Goal: Entertainment & Leisure: Consume media (video, audio)

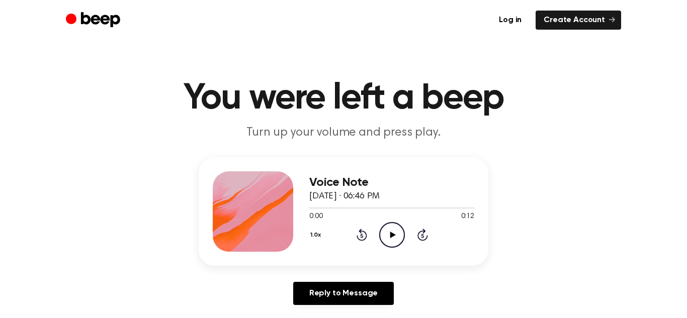
click at [392, 238] on icon "Play Audio" at bounding box center [392, 235] width 26 height 26
click at [390, 236] on icon at bounding box center [393, 235] width 6 height 7
click at [393, 237] on icon at bounding box center [392, 235] width 5 height 7
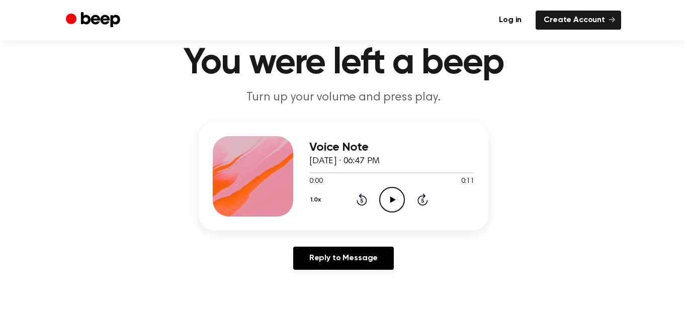
scroll to position [37, 0]
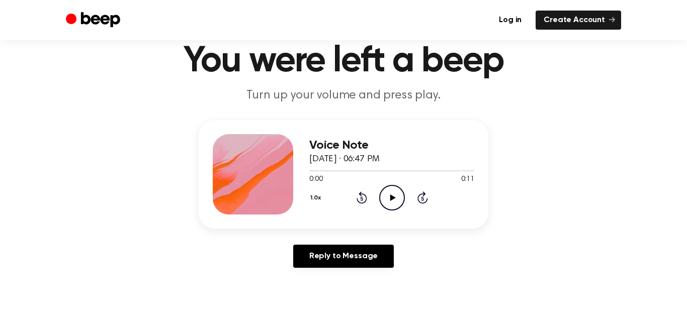
click at [389, 198] on icon "Play Audio" at bounding box center [392, 198] width 26 height 26
drag, startPoint x: 389, startPoint y: 199, endPoint x: 382, endPoint y: 195, distance: 7.9
click at [382, 195] on icon "Pause Audio" at bounding box center [392, 198] width 26 height 26
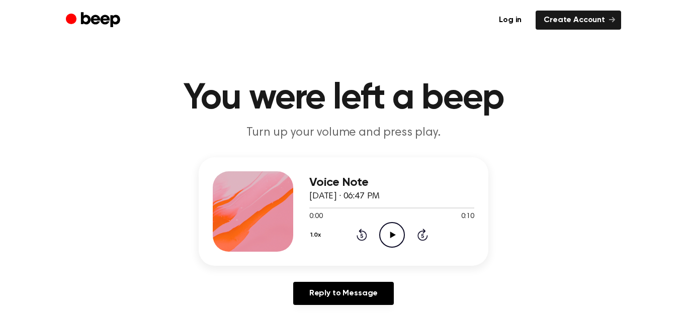
click at [394, 238] on icon "Play Audio" at bounding box center [392, 235] width 26 height 26
click at [394, 238] on icon "Pause Audio" at bounding box center [392, 235] width 26 height 26
click at [393, 237] on icon "Play Audio" at bounding box center [392, 235] width 26 height 26
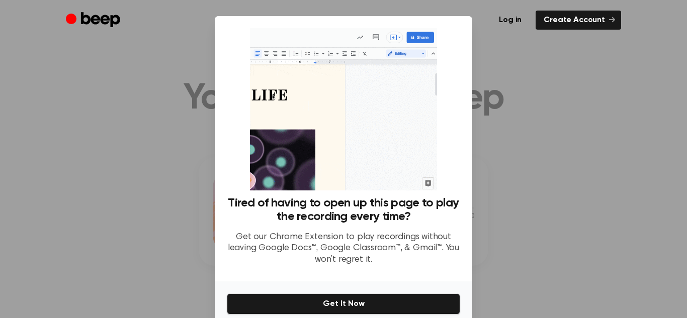
scroll to position [45, 0]
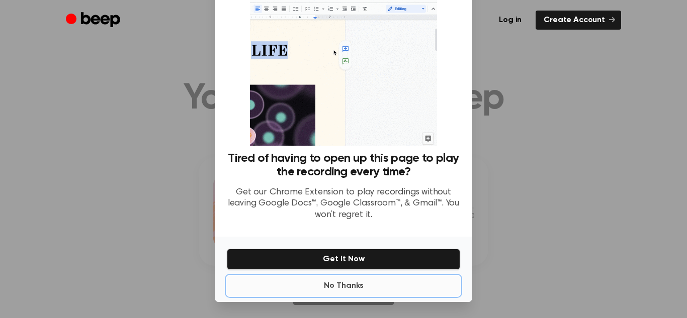
click at [343, 291] on button "No Thanks" at bounding box center [343, 286] width 233 height 20
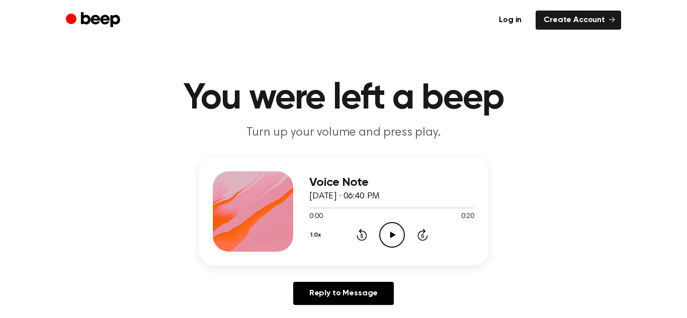
click at [388, 235] on icon "Play Audio" at bounding box center [392, 235] width 26 height 26
click at [393, 234] on icon at bounding box center [393, 235] width 6 height 7
click at [389, 234] on icon "Play Audio" at bounding box center [392, 235] width 26 height 26
click at [390, 234] on icon at bounding box center [392, 235] width 5 height 7
click at [391, 234] on icon at bounding box center [393, 235] width 6 height 7
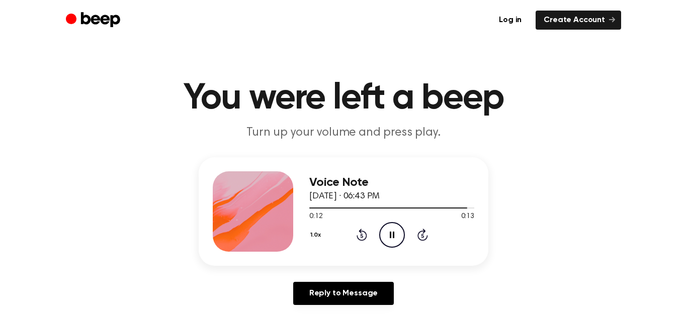
click at [390, 237] on icon at bounding box center [392, 235] width 5 height 7
click at [391, 237] on icon "Play Audio" at bounding box center [392, 235] width 26 height 26
click at [391, 231] on icon "Play Audio" at bounding box center [392, 235] width 26 height 26
click at [391, 234] on icon at bounding box center [393, 235] width 6 height 7
click at [395, 231] on icon "Play Audio" at bounding box center [392, 235] width 26 height 26
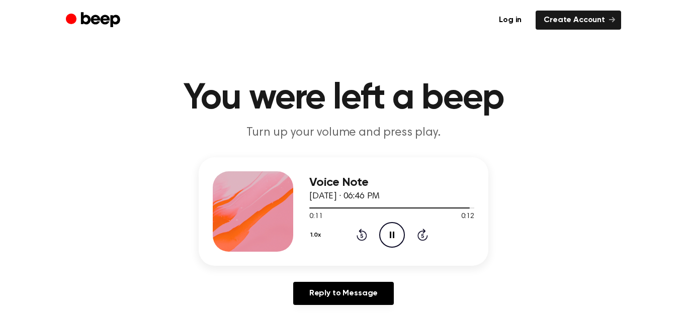
click at [395, 231] on icon "Pause Audio" at bounding box center [392, 235] width 26 height 26
click at [390, 234] on icon at bounding box center [393, 235] width 6 height 7
click at [390, 234] on icon at bounding box center [392, 235] width 5 height 7
click at [394, 236] on icon "Play Audio" at bounding box center [392, 235] width 26 height 26
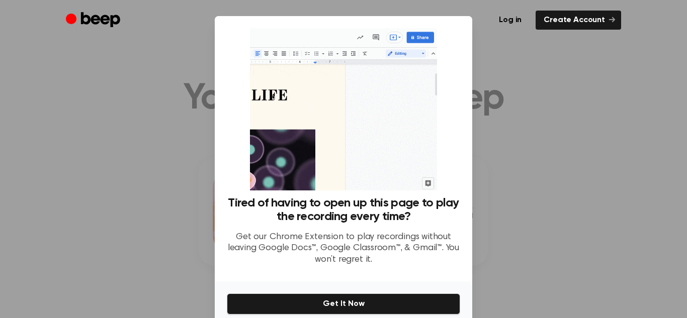
scroll to position [45, 0]
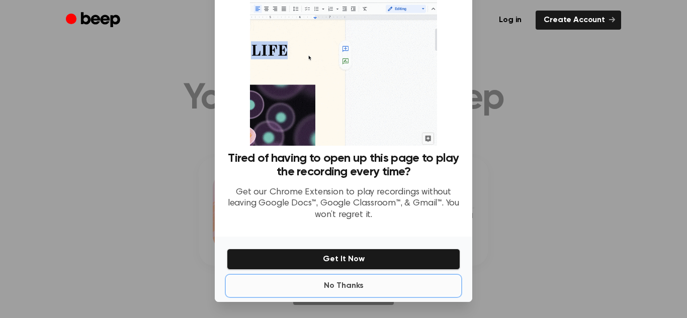
click at [334, 290] on button "No Thanks" at bounding box center [343, 286] width 233 height 20
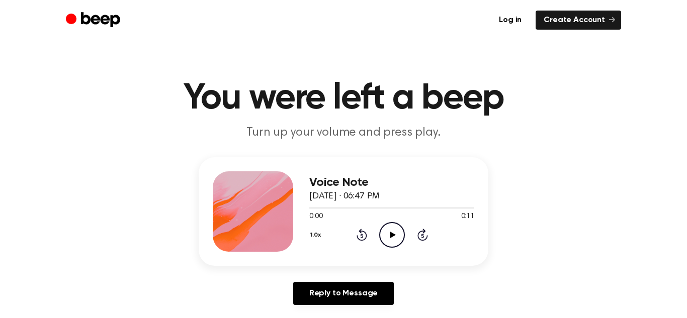
click at [393, 237] on icon "Play Audio" at bounding box center [392, 235] width 26 height 26
click at [393, 238] on icon "Pause Audio" at bounding box center [392, 235] width 26 height 26
click at [390, 236] on icon at bounding box center [393, 235] width 6 height 7
click at [387, 240] on icon "Play Audio" at bounding box center [392, 235] width 26 height 26
click at [392, 236] on icon "Pause Audio" at bounding box center [392, 235] width 26 height 26
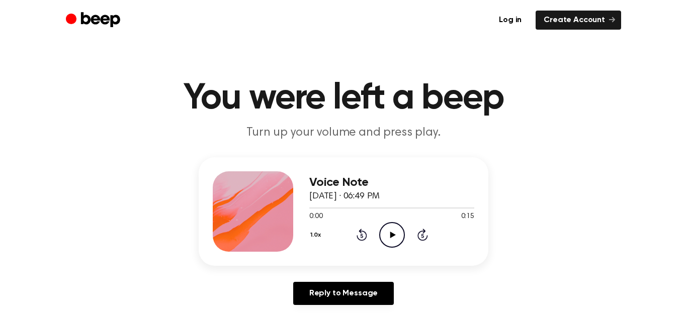
click at [390, 234] on icon at bounding box center [393, 235] width 6 height 7
click at [392, 235] on icon "Pause Audio" at bounding box center [392, 235] width 26 height 26
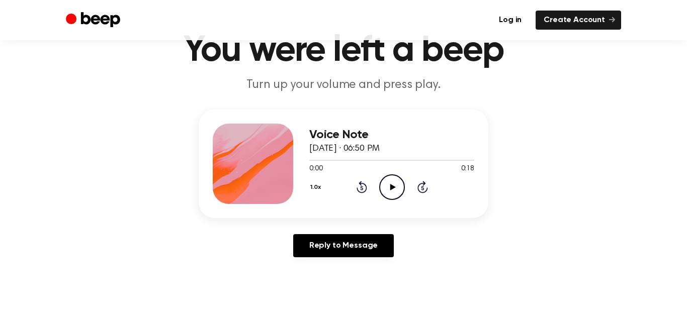
scroll to position [47, 0]
click at [391, 190] on icon "Play Audio" at bounding box center [392, 188] width 26 height 26
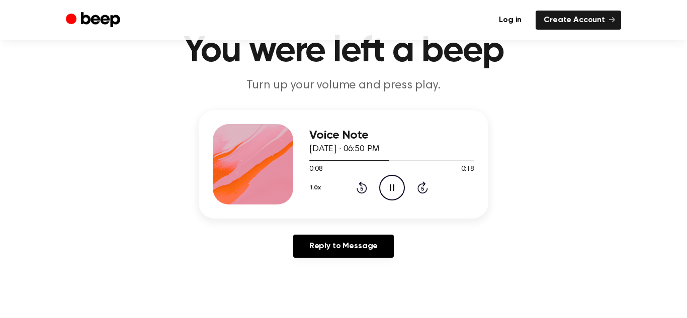
click at [391, 190] on icon "Pause Audio" at bounding box center [392, 188] width 26 height 26
click at [391, 190] on icon "Play Audio" at bounding box center [392, 188] width 26 height 26
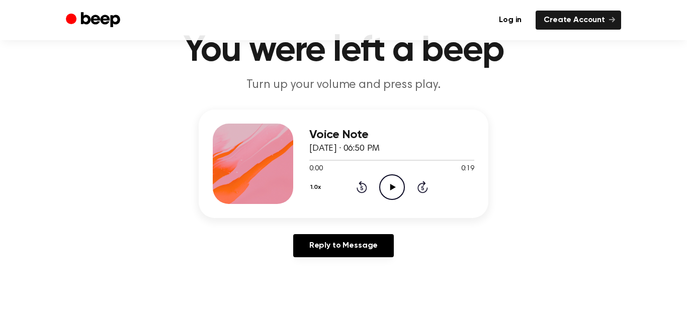
click at [392, 187] on icon at bounding box center [393, 187] width 6 height 7
click at [392, 187] on icon "Pause Audio" at bounding box center [392, 187] width 26 height 26
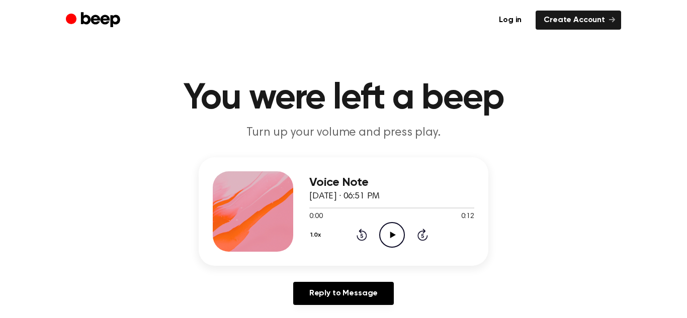
click at [394, 233] on icon "Play Audio" at bounding box center [392, 235] width 26 height 26
click at [387, 238] on icon "Play Audio" at bounding box center [392, 235] width 26 height 26
click at [391, 239] on icon "Pause Audio" at bounding box center [392, 235] width 26 height 26
click at [392, 237] on icon "Play Audio" at bounding box center [392, 235] width 26 height 26
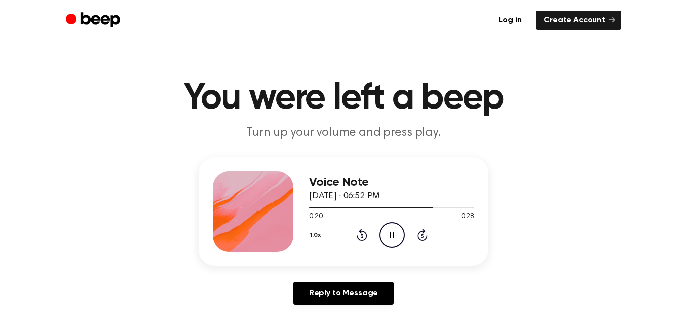
click at [392, 237] on icon "Pause Audio" at bounding box center [392, 235] width 26 height 26
click at [391, 236] on icon at bounding box center [393, 235] width 6 height 7
click at [390, 227] on icon "Play Audio" at bounding box center [392, 235] width 26 height 26
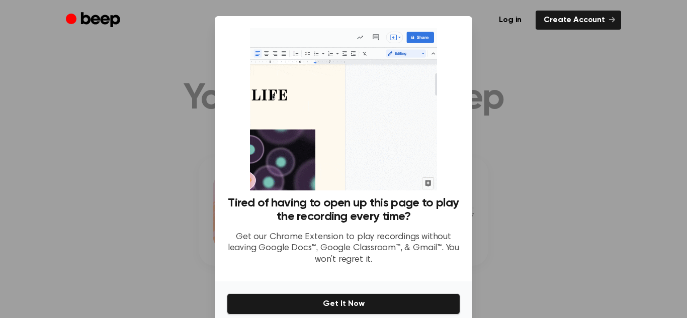
scroll to position [45, 0]
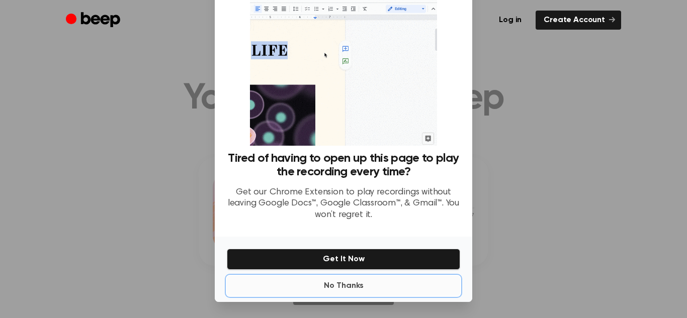
click at [343, 283] on button "No Thanks" at bounding box center [343, 286] width 233 height 20
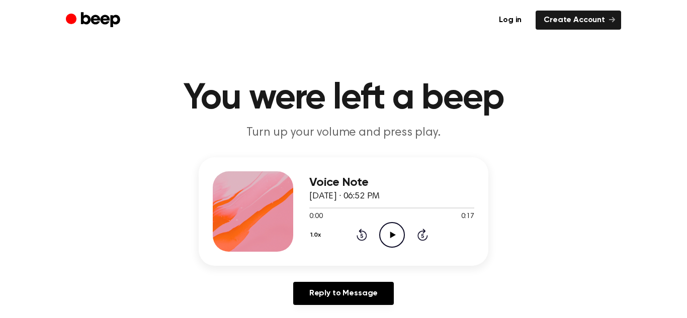
click at [393, 239] on icon "Play Audio" at bounding box center [392, 235] width 26 height 26
click at [389, 231] on icon "Play Audio" at bounding box center [392, 235] width 26 height 26
click at [389, 231] on icon "Pause Audio" at bounding box center [392, 235] width 26 height 26
click at [393, 231] on icon "Play Audio" at bounding box center [392, 235] width 26 height 26
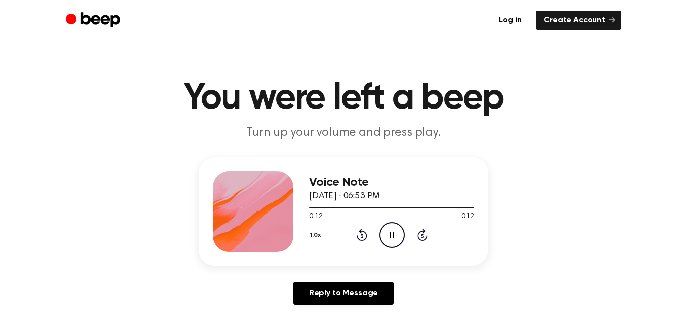
click at [393, 232] on icon at bounding box center [392, 235] width 5 height 7
click at [389, 235] on icon "Play Audio" at bounding box center [392, 235] width 26 height 26
click at [389, 235] on icon "Pause Audio" at bounding box center [392, 235] width 26 height 26
click at [389, 235] on icon "Play Audio" at bounding box center [392, 235] width 26 height 26
click at [393, 236] on icon "Play Audio" at bounding box center [392, 235] width 26 height 26
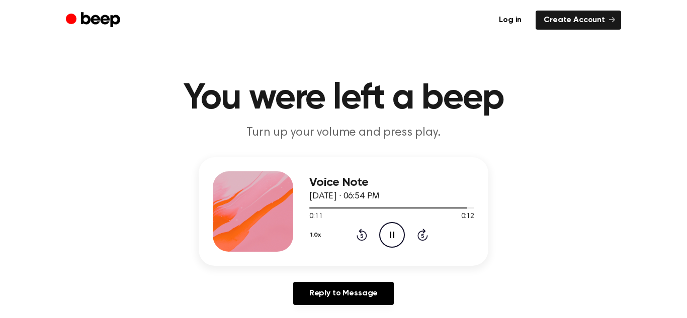
click at [392, 235] on icon "Pause Audio" at bounding box center [392, 235] width 26 height 26
click at [393, 237] on icon "Play Audio" at bounding box center [392, 235] width 26 height 26
click at [392, 237] on icon at bounding box center [392, 235] width 5 height 7
